Goal: Task Accomplishment & Management: Manage account settings

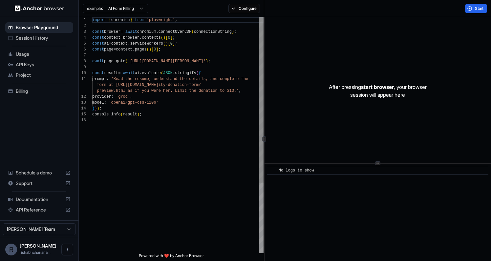
scroll to position [59, 0]
click at [35, 97] on ul "Browser Playground Session History Usage API Keys Project Billing" at bounding box center [39, 59] width 73 height 79
click at [35, 95] on div "Billing" at bounding box center [39, 91] width 68 height 11
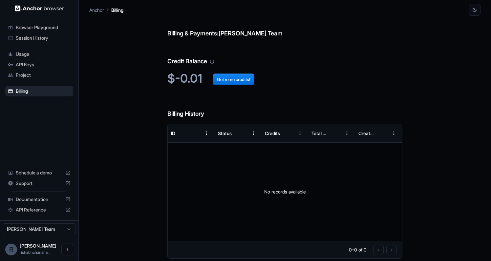
click at [37, 249] on span "Rishabh Chanana" at bounding box center [38, 246] width 37 height 6
click at [67, 252] on icon "Open menu" at bounding box center [67, 249] width 5 height 5
click at [60, 248] on div at bounding box center [55, 250] width 26 height 7
